Goal: Find specific page/section: Find specific page/section

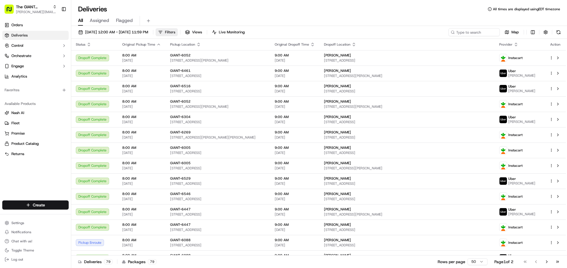
click at [178, 36] on button "Filters" at bounding box center [167, 32] width 22 height 8
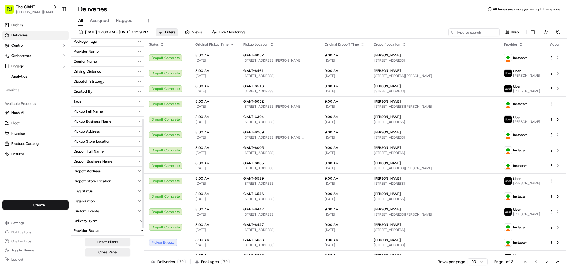
scroll to position [142, 0]
click at [144, 140] on button "Pickup Store Location" at bounding box center [107, 141] width 73 height 10
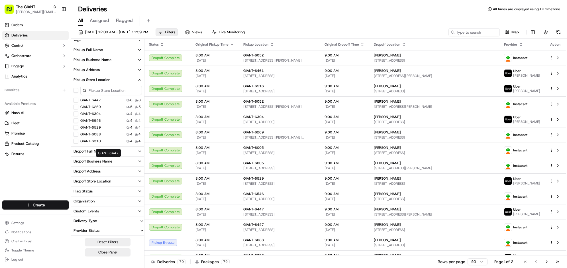
click at [146, 152] on body "The GIANT Company [PERSON_NAME][EMAIL_ADDRESS][DOMAIN_NAME] Toggle Sidebar Orde…" at bounding box center [283, 134] width 567 height 268
click at [142, 95] on input at bounding box center [111, 90] width 62 height 9
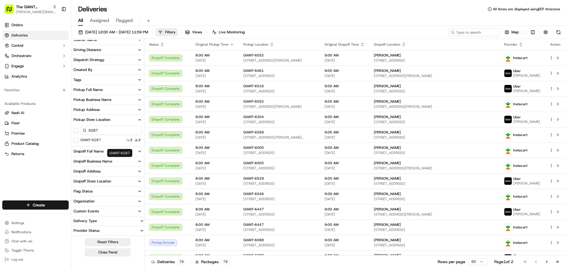
type input "6287"
click at [101, 142] on label "GIANT-6287" at bounding box center [90, 140] width 21 height 5
click at [78, 142] on button "GIANT-6287" at bounding box center [76, 140] width 5 height 5
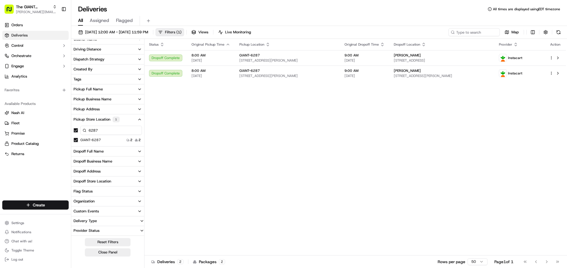
click at [184, 36] on button "Filters ( 1 )" at bounding box center [170, 32] width 28 height 8
